Goal: Transaction & Acquisition: Purchase product/service

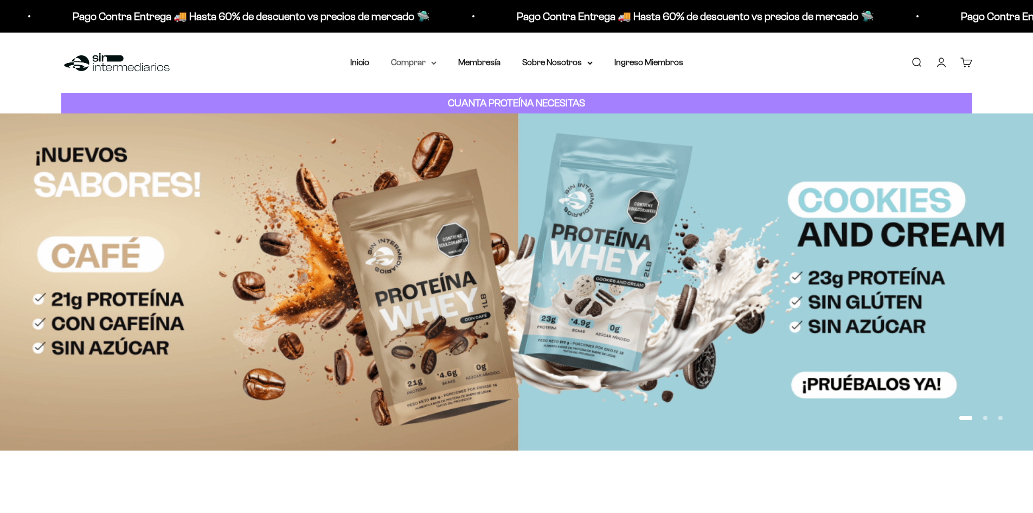
click at [401, 25] on summary "Comprar" at bounding box center [414, 62] width 46 height 14
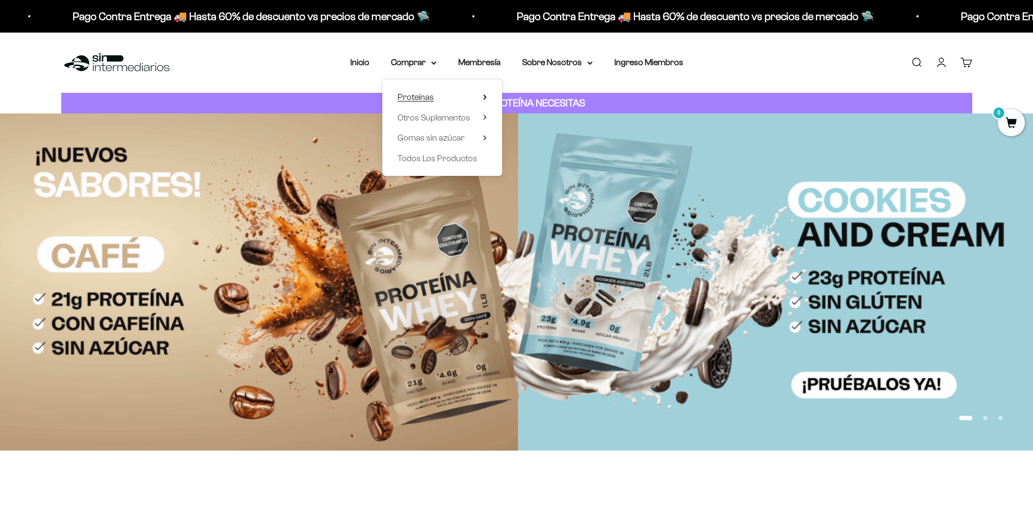
click at [401, 25] on span "Proteínas" at bounding box center [416, 96] width 36 height 9
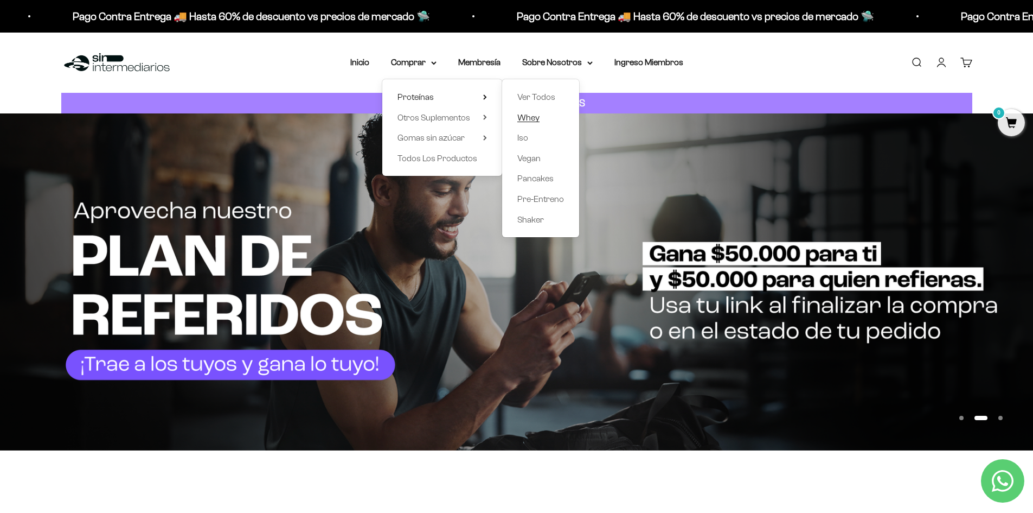
click at [401, 25] on span "Whey" at bounding box center [529, 117] width 22 height 9
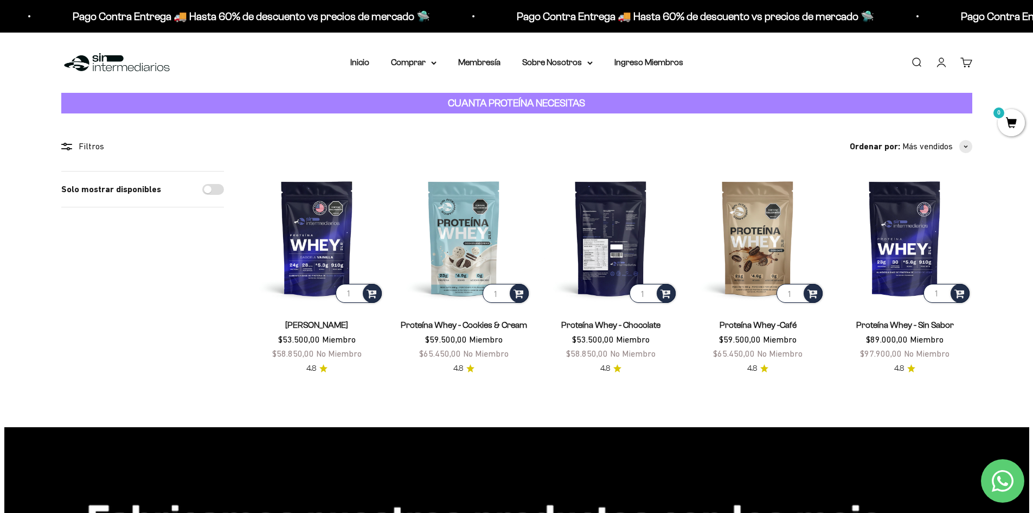
click at [617, 239] on img at bounding box center [611, 238] width 134 height 134
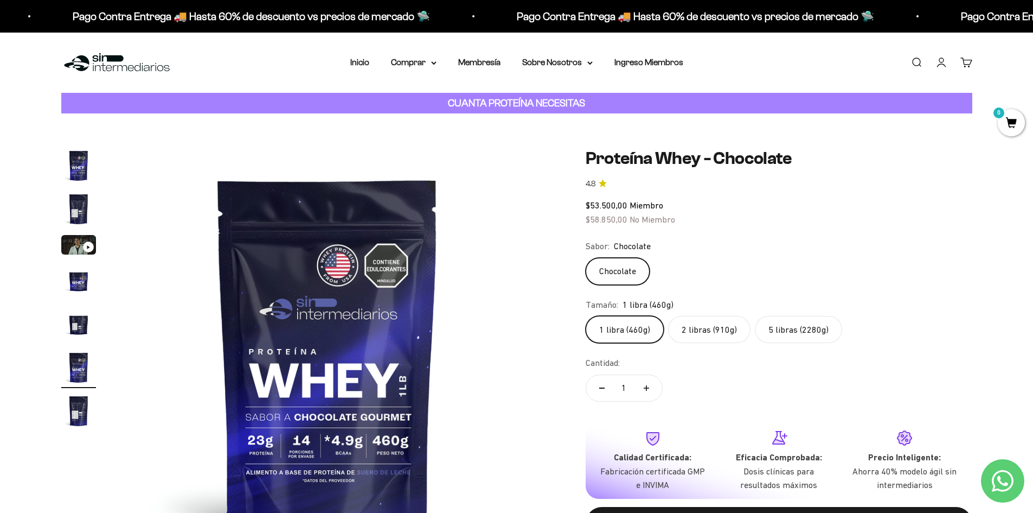
click at [796, 335] on label "5 libras (2280g)" at bounding box center [798, 329] width 87 height 27
click at [586, 316] on input "5 libras (2280g)" at bounding box center [585, 315] width 1 height 1
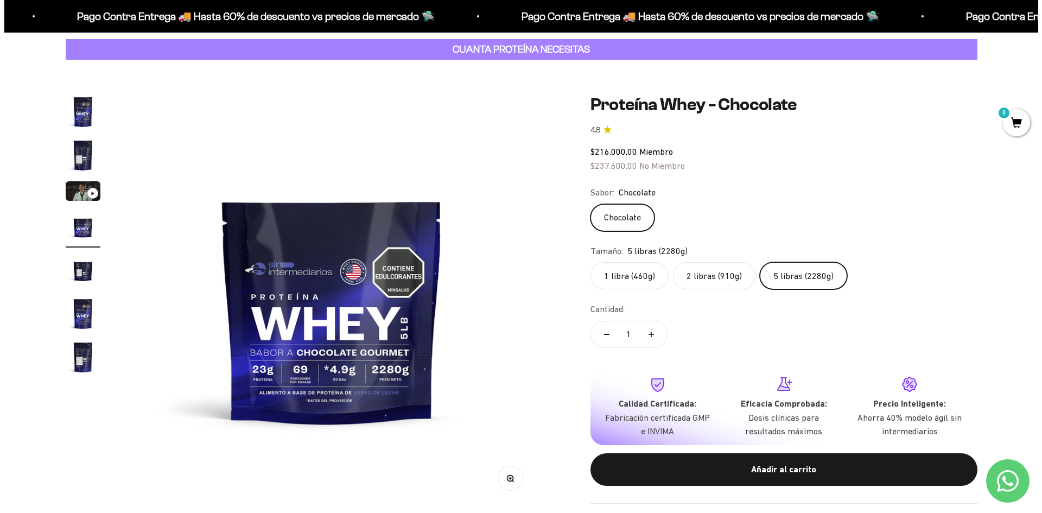
scroll to position [54, 0]
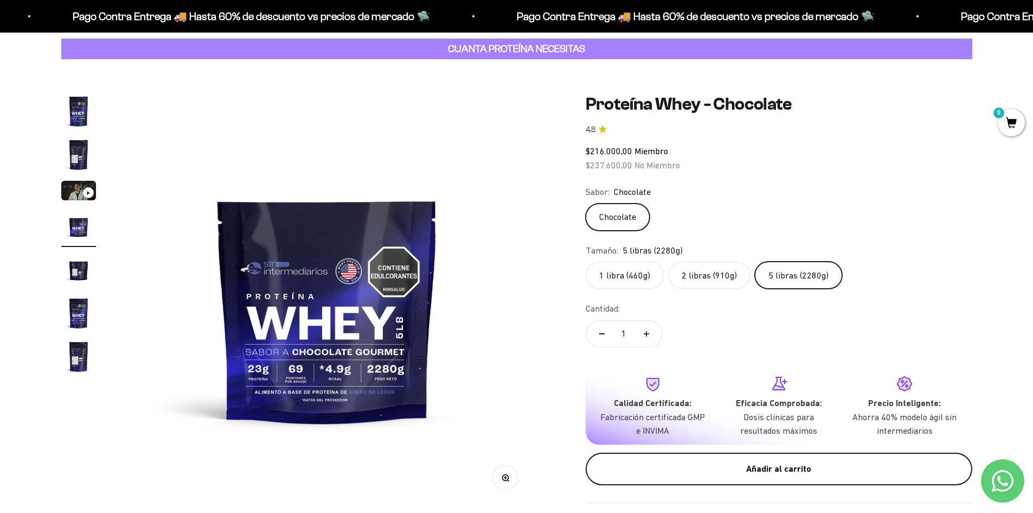
click at [762, 474] on div "Añadir al carrito" at bounding box center [779, 469] width 343 height 14
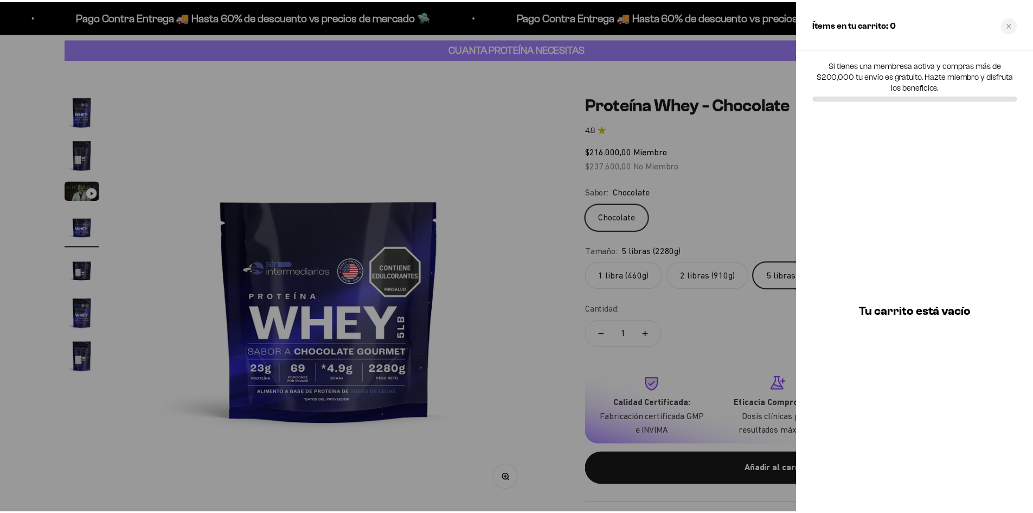
scroll to position [0, 0]
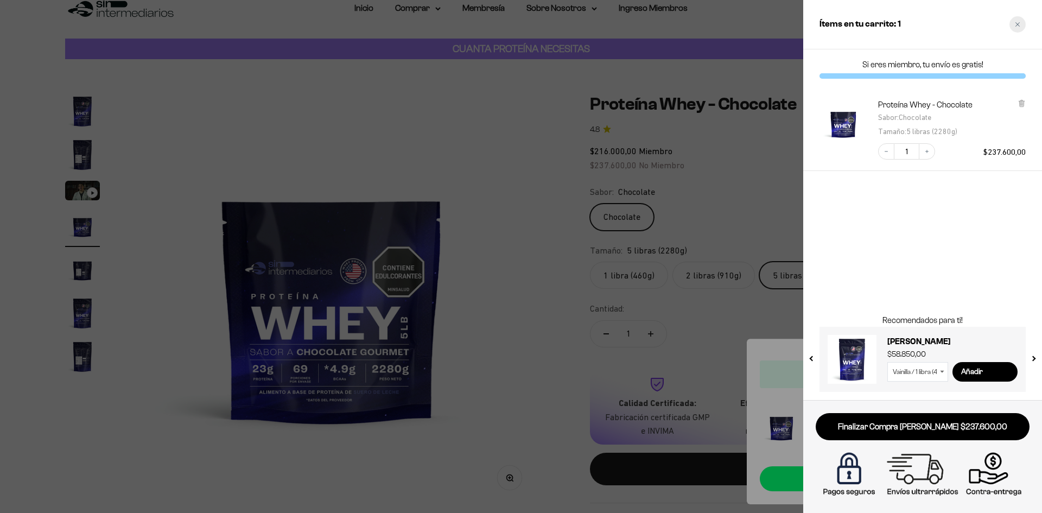
click at [1013, 22] on div "Close cart" at bounding box center [1017, 24] width 16 height 16
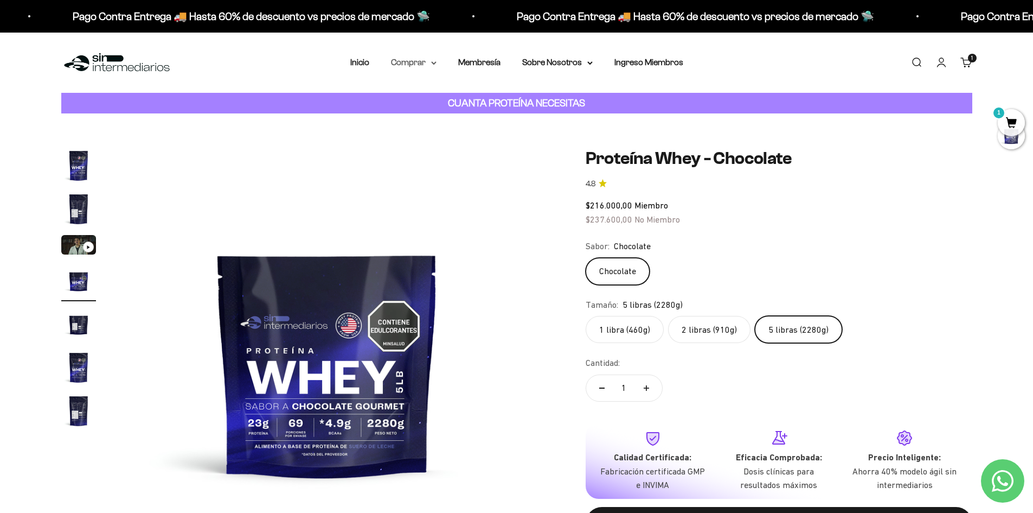
click at [437, 60] on summary "Comprar" at bounding box center [414, 62] width 46 height 14
click at [441, 114] on span "Otros Suplementos" at bounding box center [434, 117] width 73 height 9
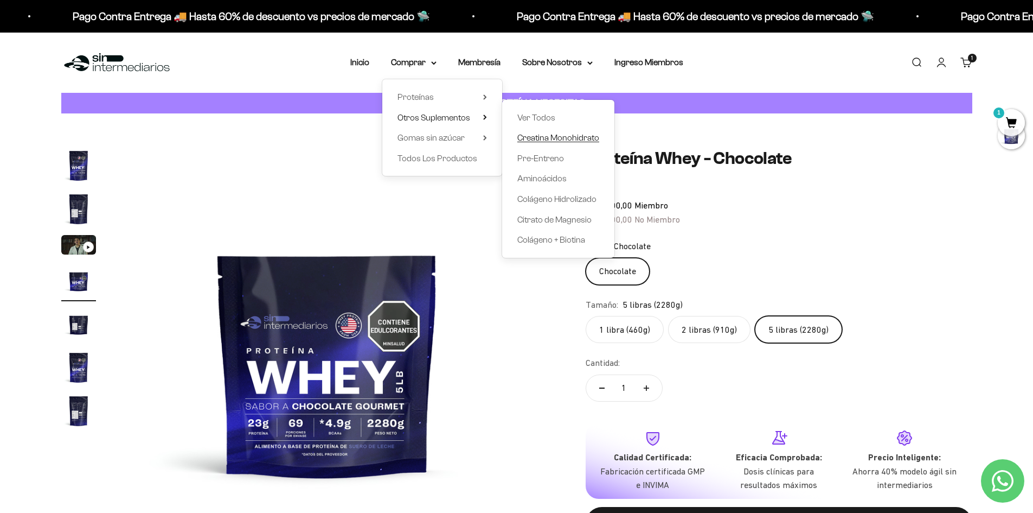
click at [585, 133] on span "Creatina Monohidrato" at bounding box center [559, 137] width 82 height 9
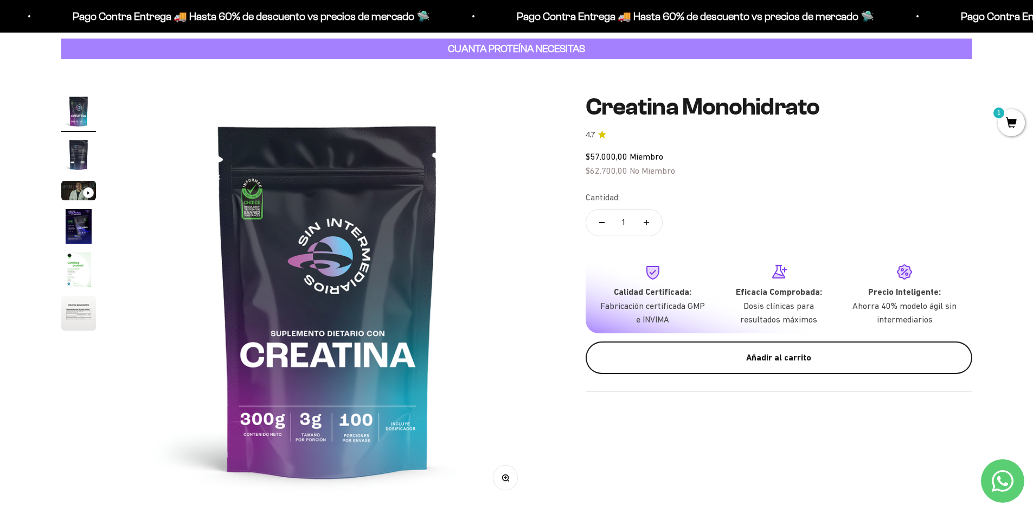
click at [756, 358] on div "Añadir al carrito" at bounding box center [779, 357] width 343 height 14
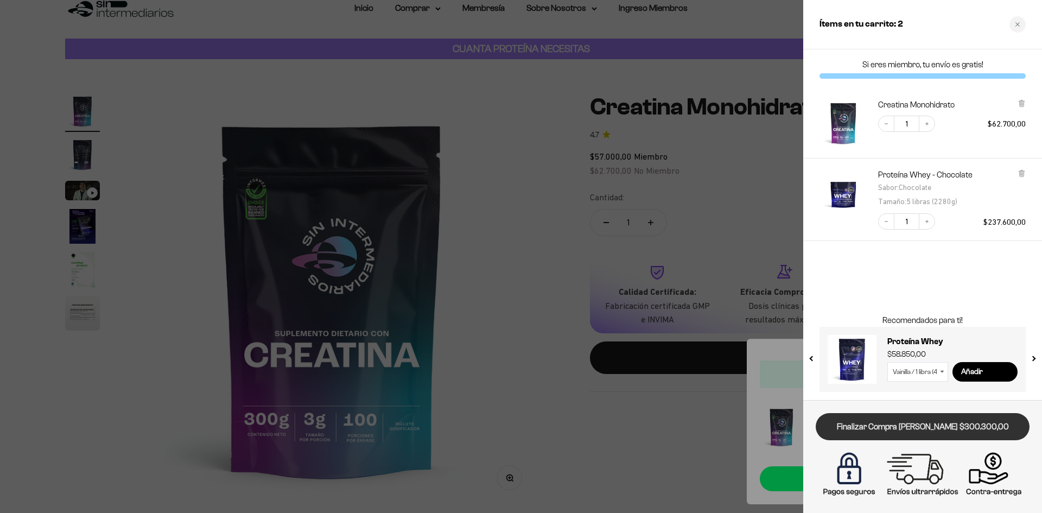
click at [953, 432] on link "Finalizar Compra [PERSON_NAME] $300.300,00" at bounding box center [922, 427] width 214 height 28
